Goal: Task Accomplishment & Management: Manage account settings

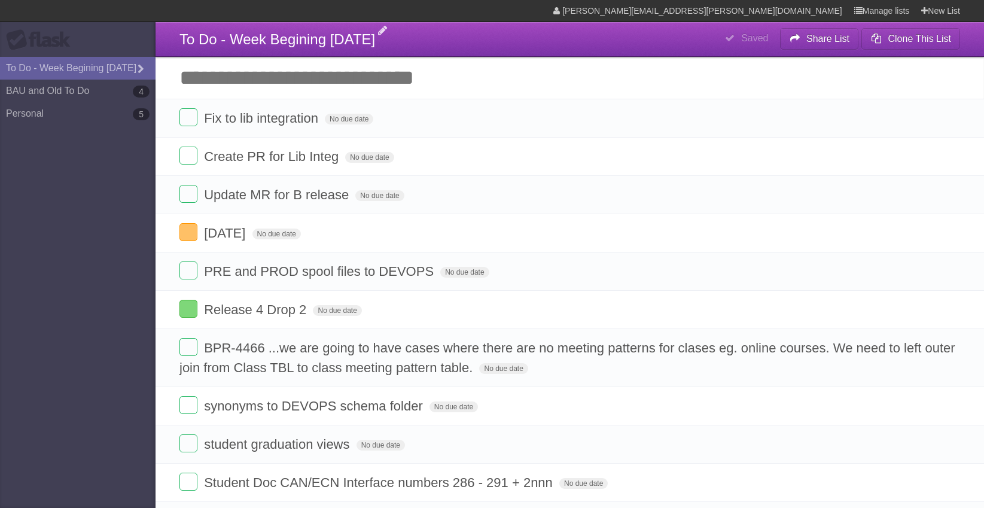
click at [318, 43] on span "To Do - Week Begining [DATE]" at bounding box center [277, 39] width 196 height 16
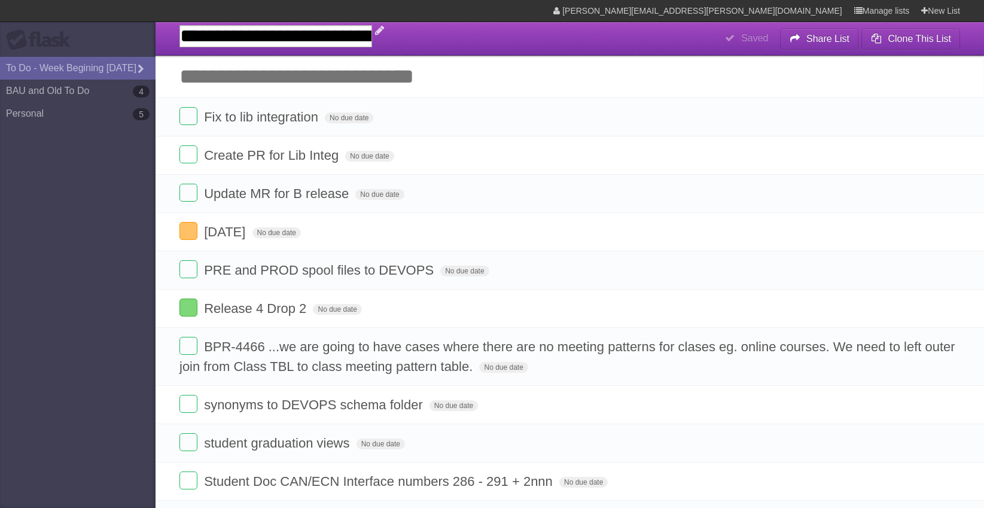
click at [372, 37] on input "**********" at bounding box center [275, 36] width 193 height 22
type input "**********"
